Goal: Transaction & Acquisition: Subscribe to service/newsletter

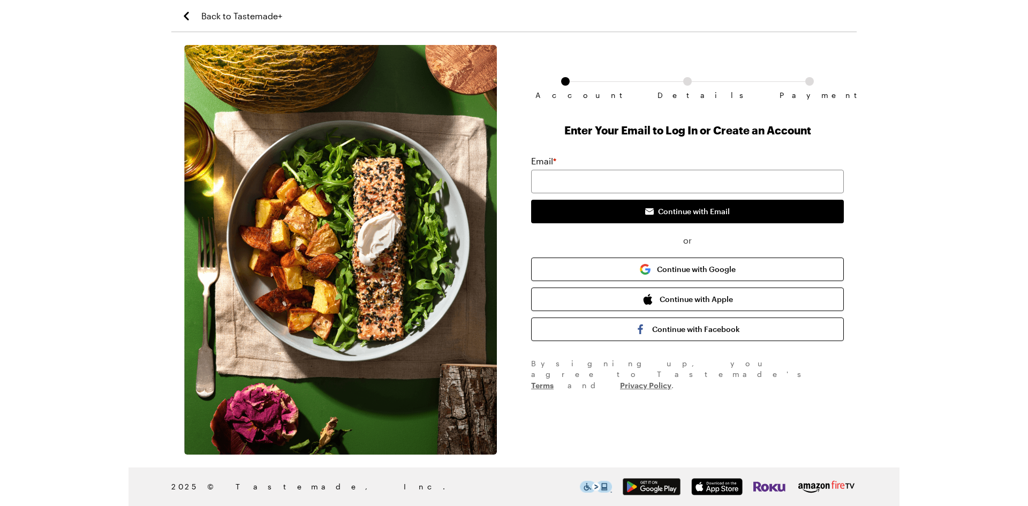
click at [690, 163] on div "Email *" at bounding box center [687, 161] width 313 height 13
click at [687, 169] on div "Email *" at bounding box center [687, 174] width 313 height 39
click at [685, 176] on input "email" at bounding box center [687, 182] width 313 height 24
type input "[EMAIL_ADDRESS][DOMAIN_NAME]"
drag, startPoint x: 680, startPoint y: 193, endPoint x: 694, endPoint y: 223, distance: 33.5
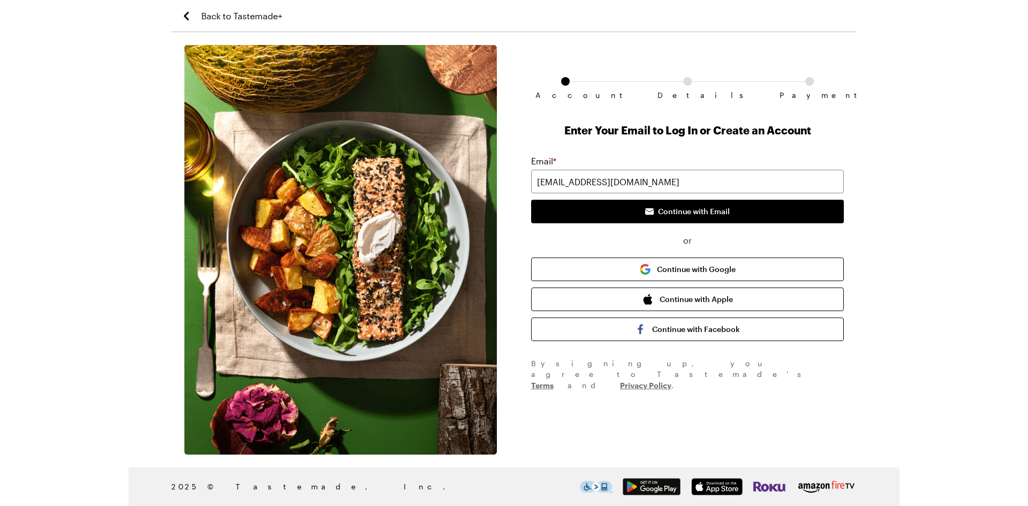
click at [694, 223] on div "Email * [EMAIL_ADDRESS][DOMAIN_NAME] Continue with Email or Continue with Googl…" at bounding box center [687, 248] width 313 height 186
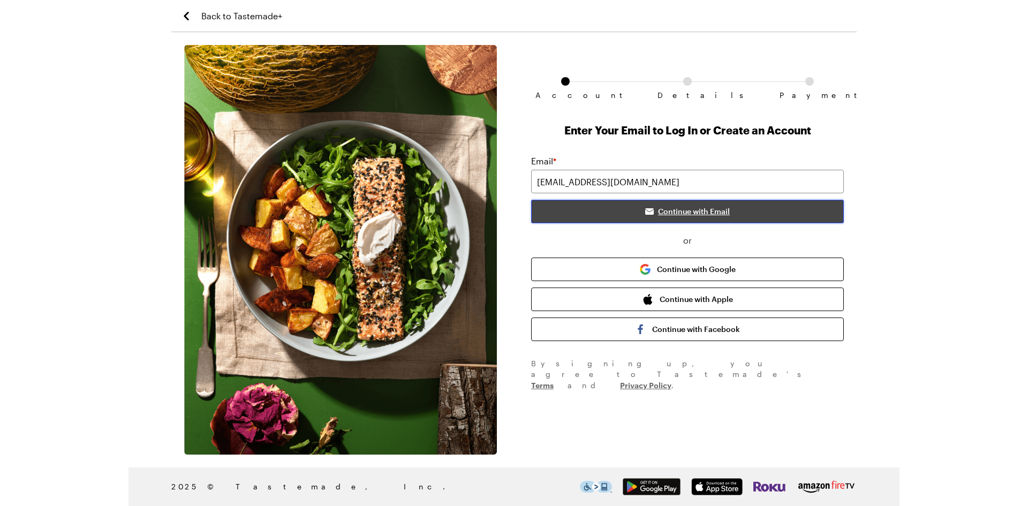
click at [694, 218] on button "Continue with Email" at bounding box center [687, 212] width 313 height 24
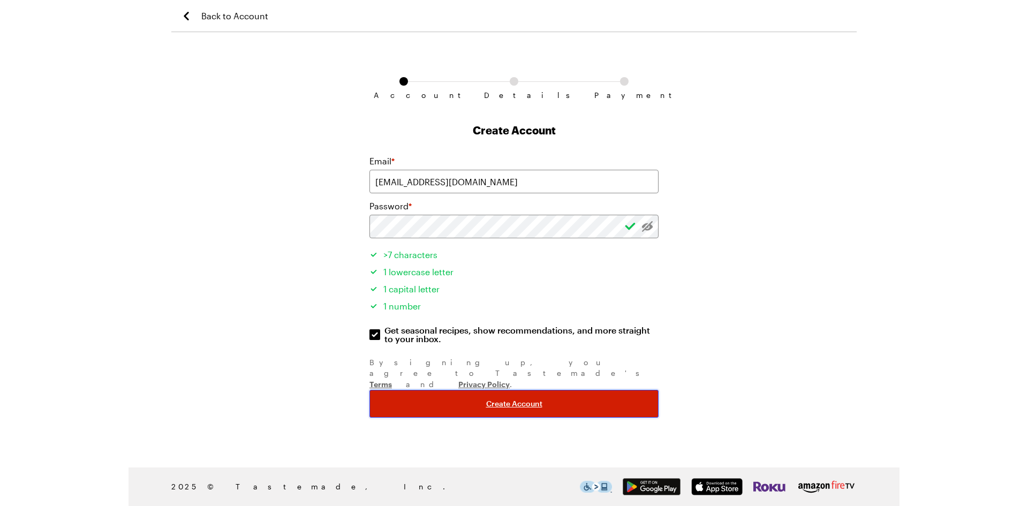
click at [490, 398] on span "Create Account" at bounding box center [514, 403] width 56 height 11
